Goal: Navigation & Orientation: Go to known website

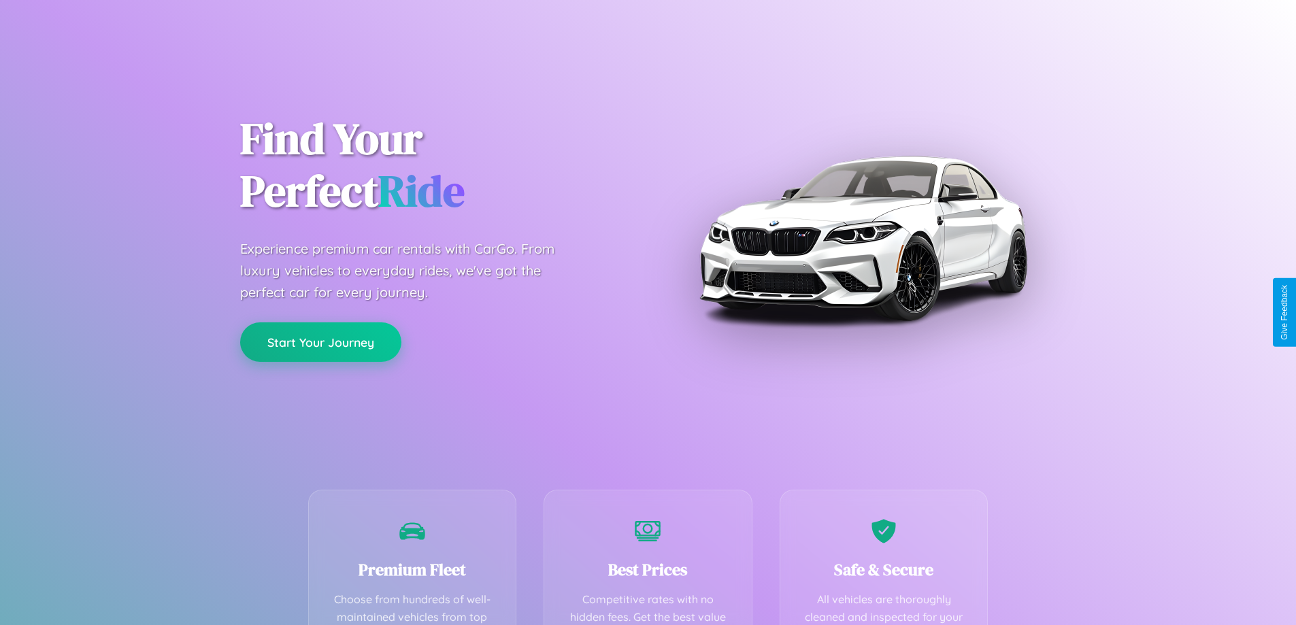
click at [320, 342] on button "Start Your Journey" at bounding box center [320, 341] width 161 height 39
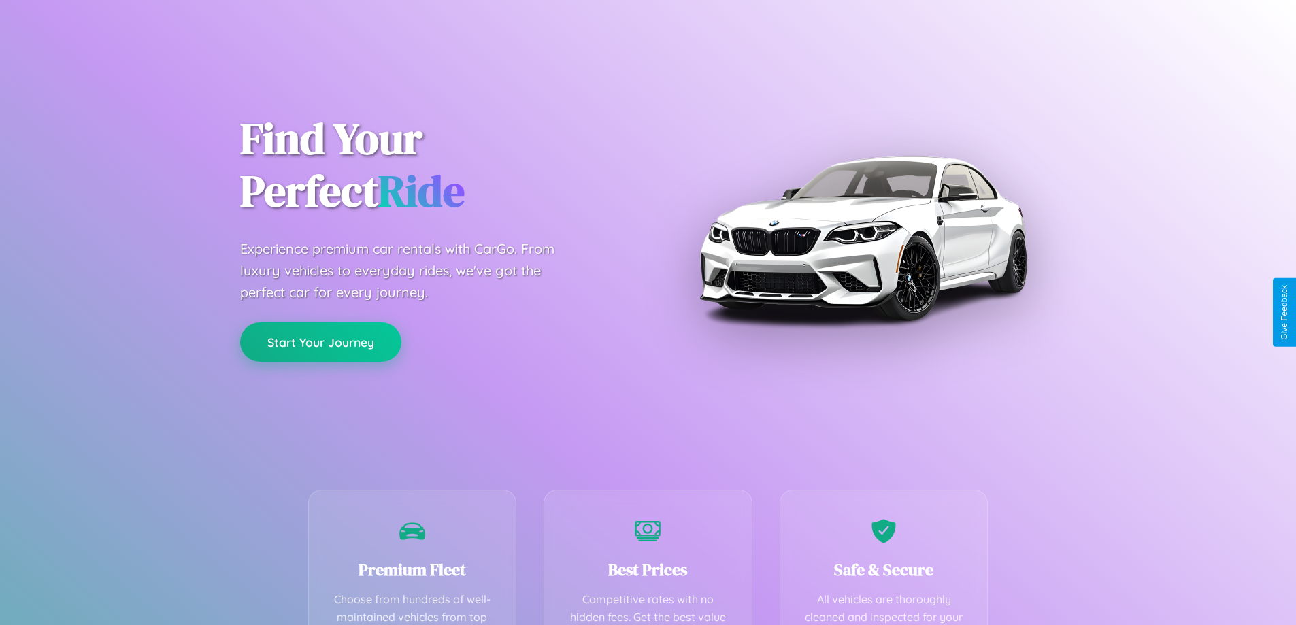
click at [320, 342] on button "Start Your Journey" at bounding box center [320, 341] width 161 height 39
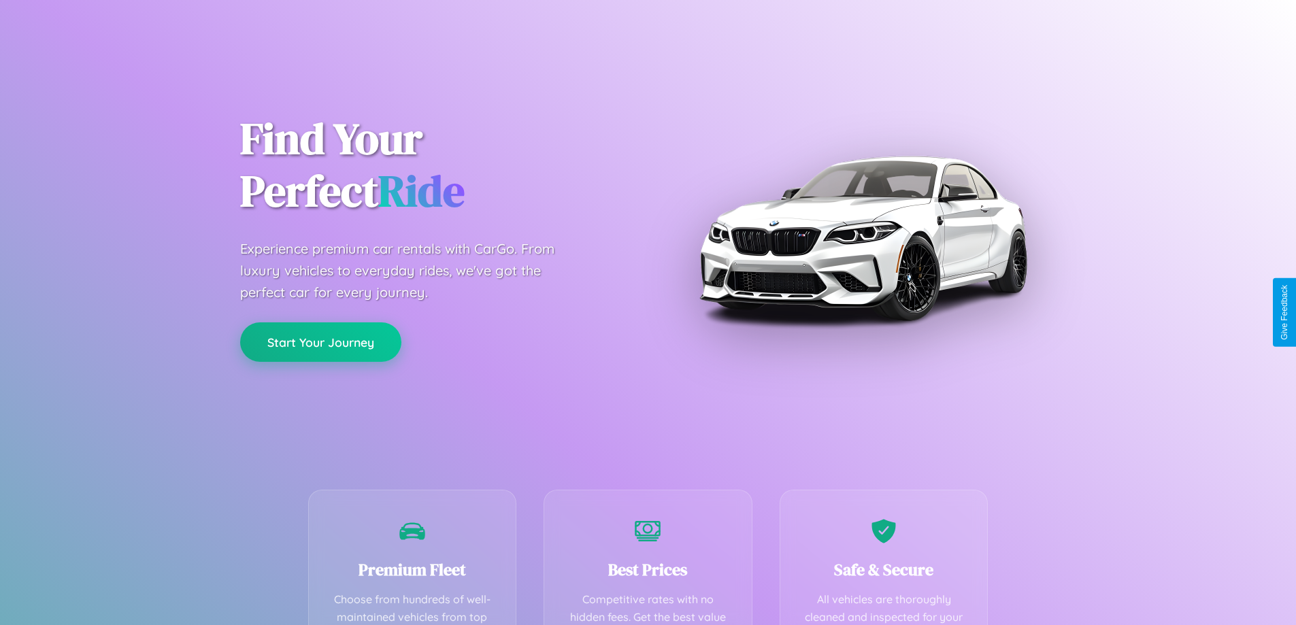
click at [320, 342] on button "Start Your Journey" at bounding box center [320, 341] width 161 height 39
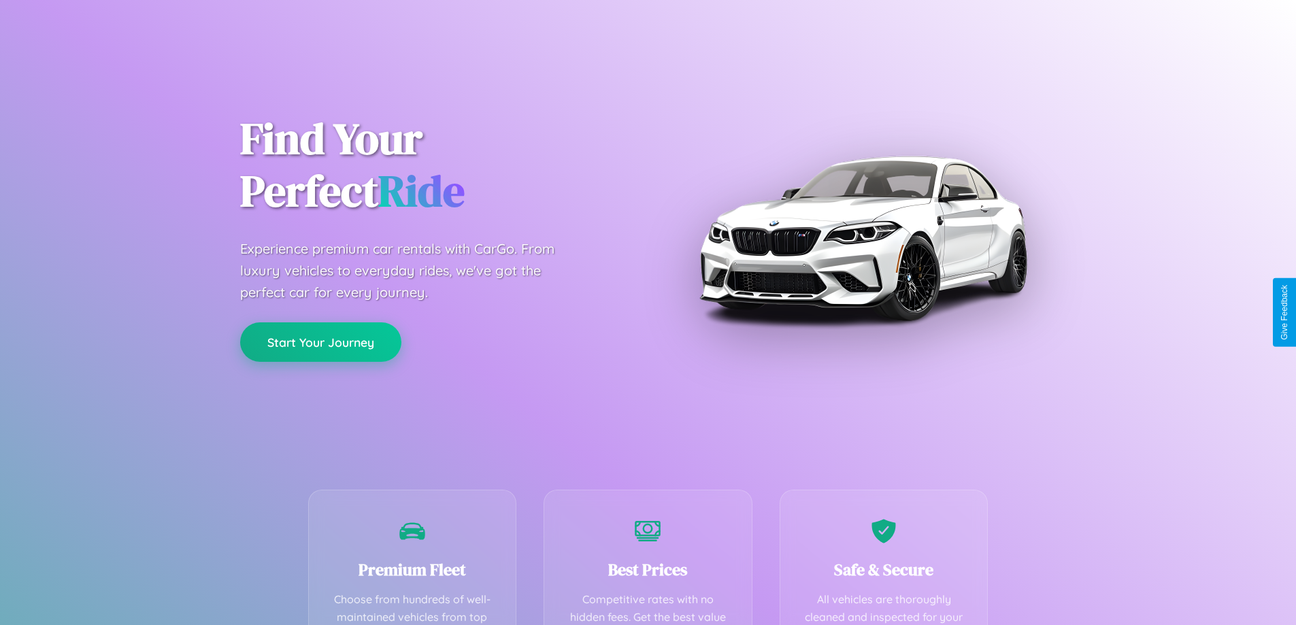
click at [320, 342] on button "Start Your Journey" at bounding box center [320, 341] width 161 height 39
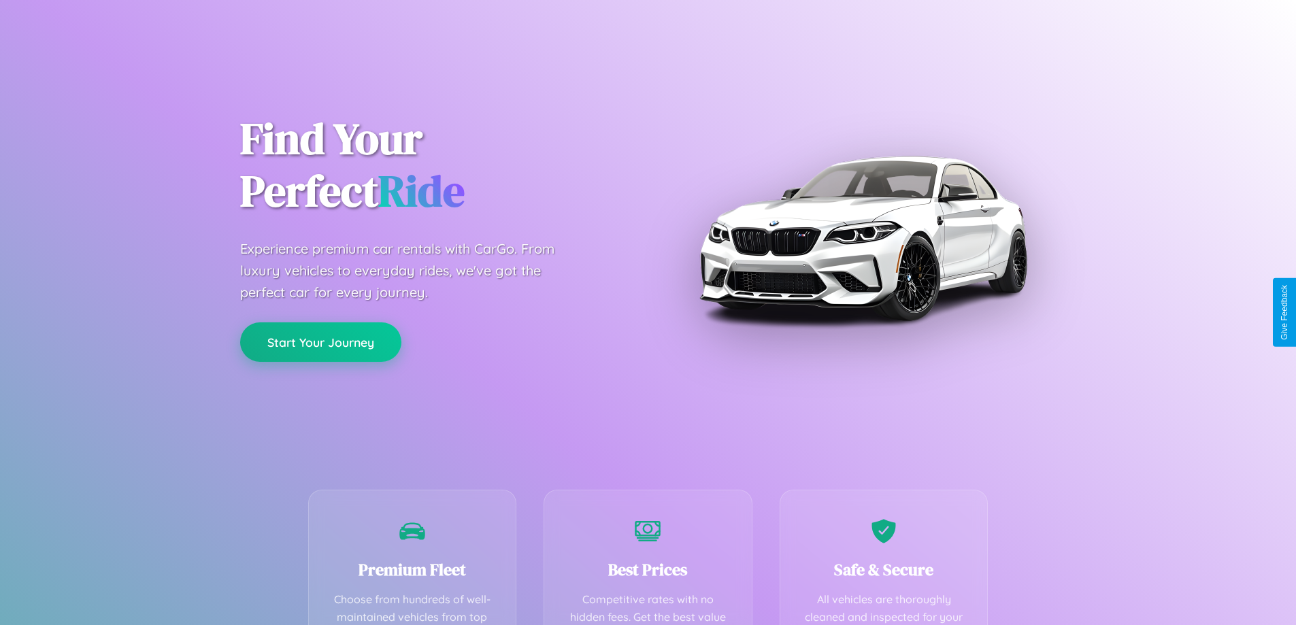
click at [320, 342] on button "Start Your Journey" at bounding box center [320, 341] width 161 height 39
